Goal: Task Accomplishment & Management: Manage account settings

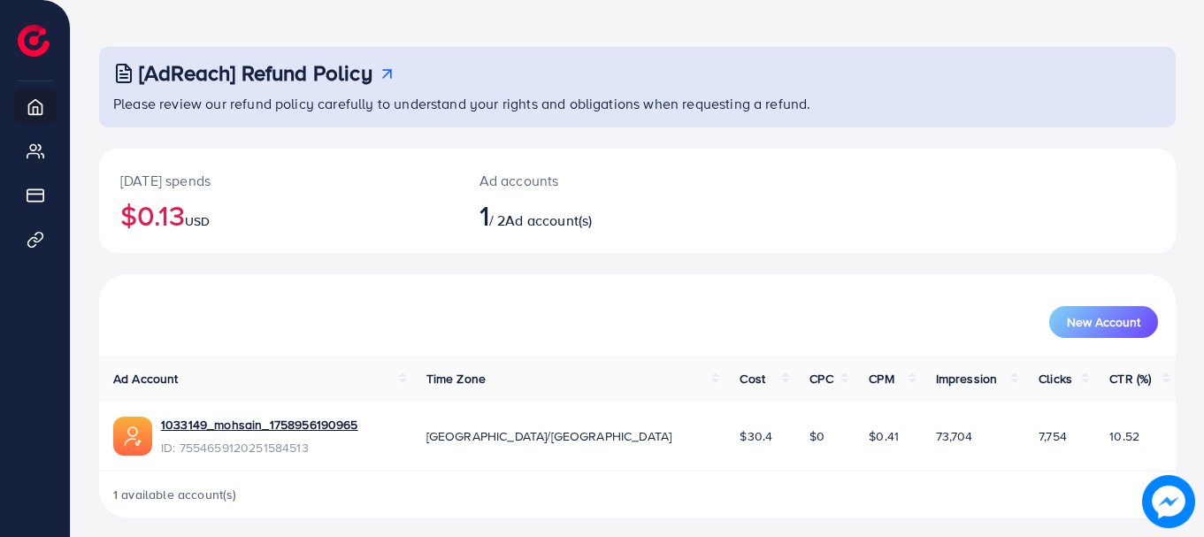
scroll to position [72, 0]
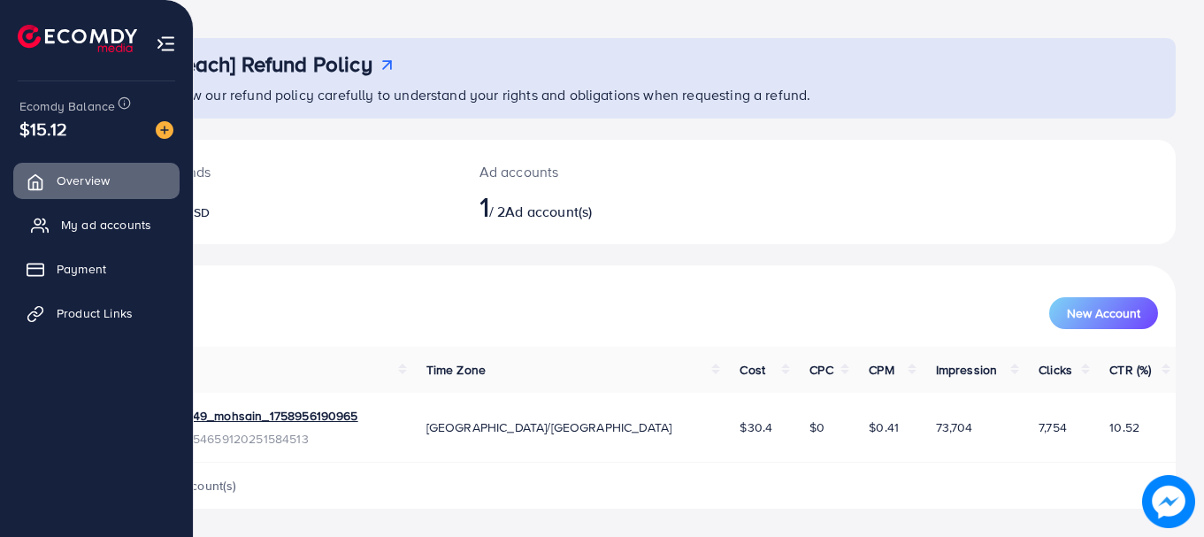
click at [131, 221] on span "My ad accounts" at bounding box center [106, 225] width 90 height 18
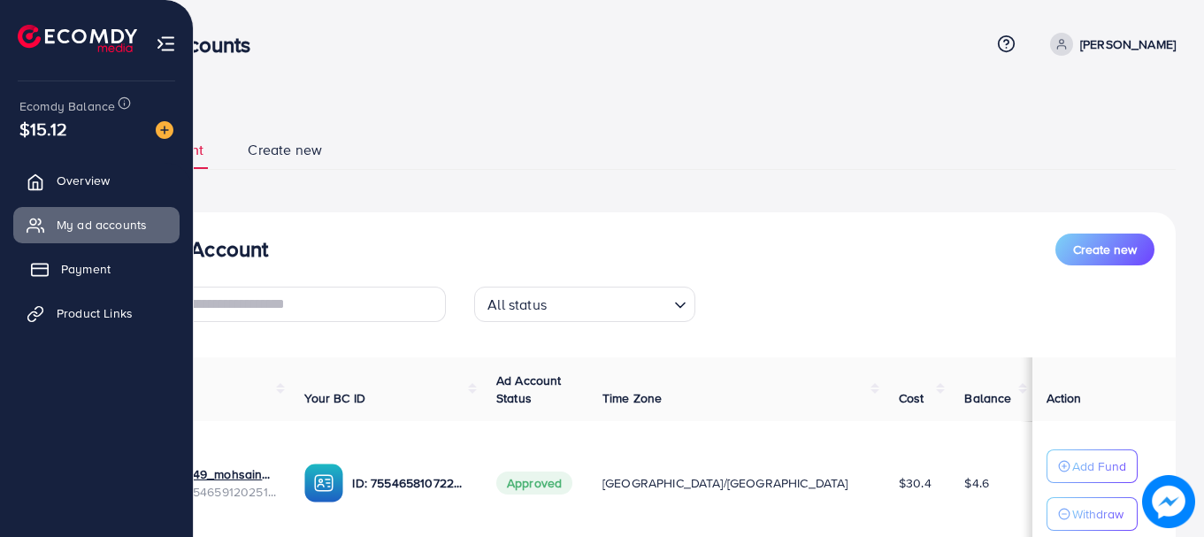
click at [92, 279] on link "Payment" at bounding box center [96, 268] width 166 height 35
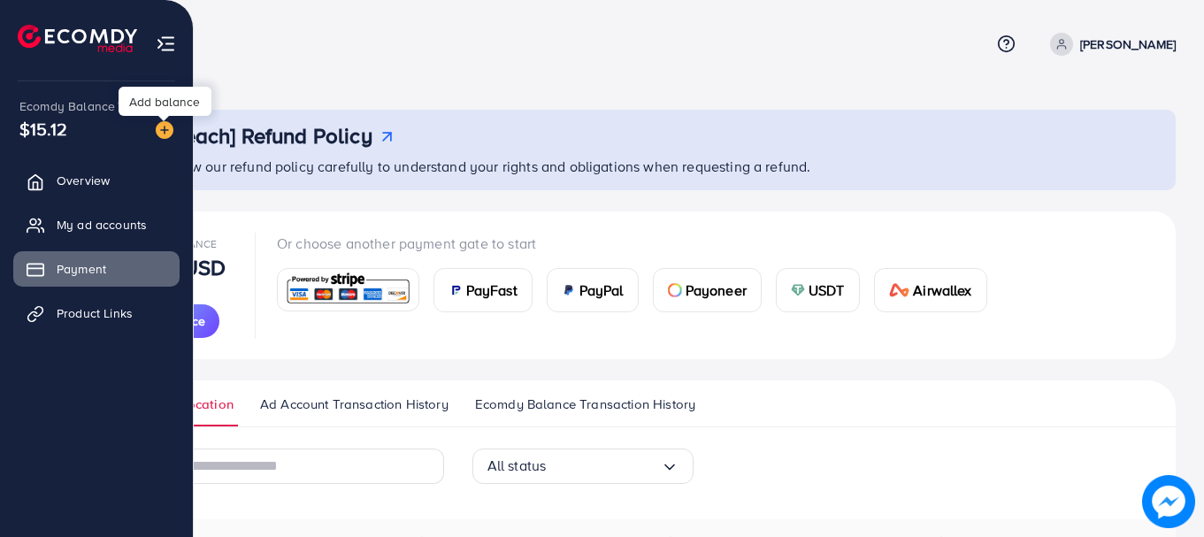
click at [172, 133] on img at bounding box center [165, 130] width 18 height 18
